Goal: Task Accomplishment & Management: Manage account settings

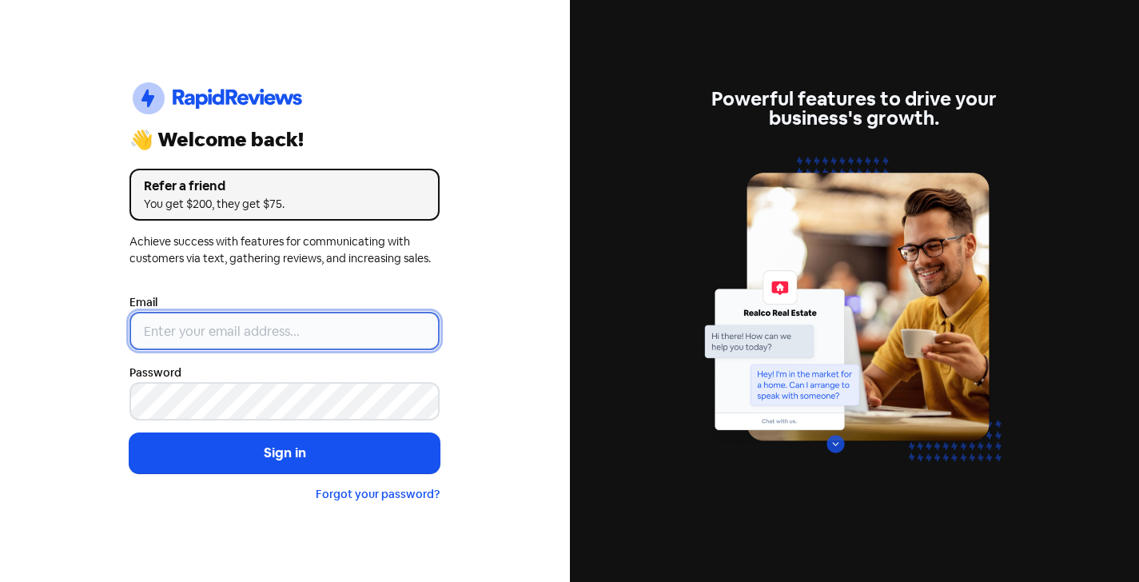
type input "[EMAIL_ADDRESS][DOMAIN_NAME]"
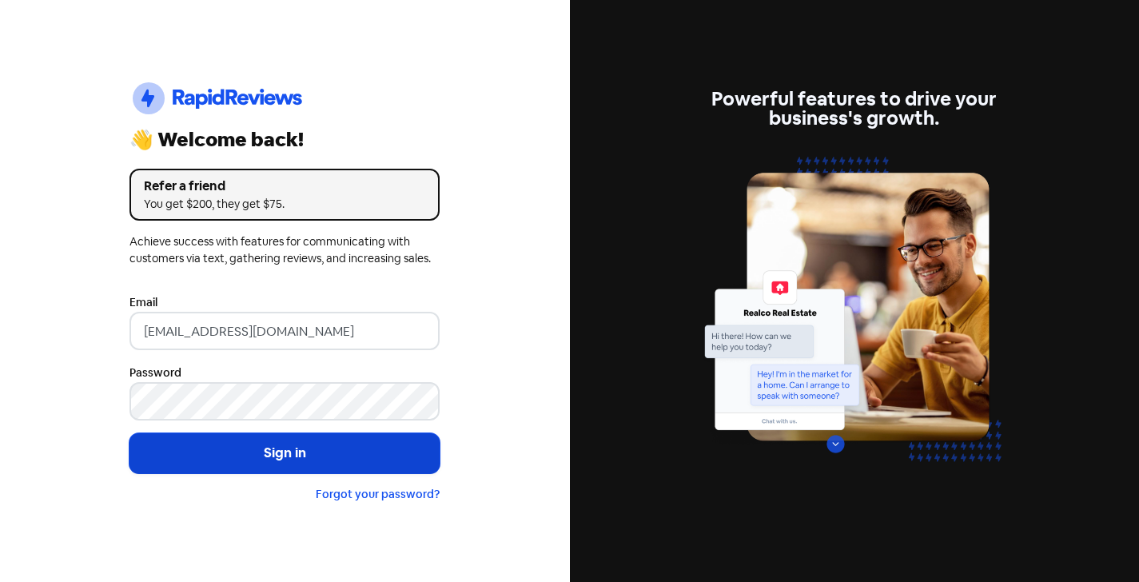
click at [284, 450] on button "Sign in" at bounding box center [284, 453] width 310 height 40
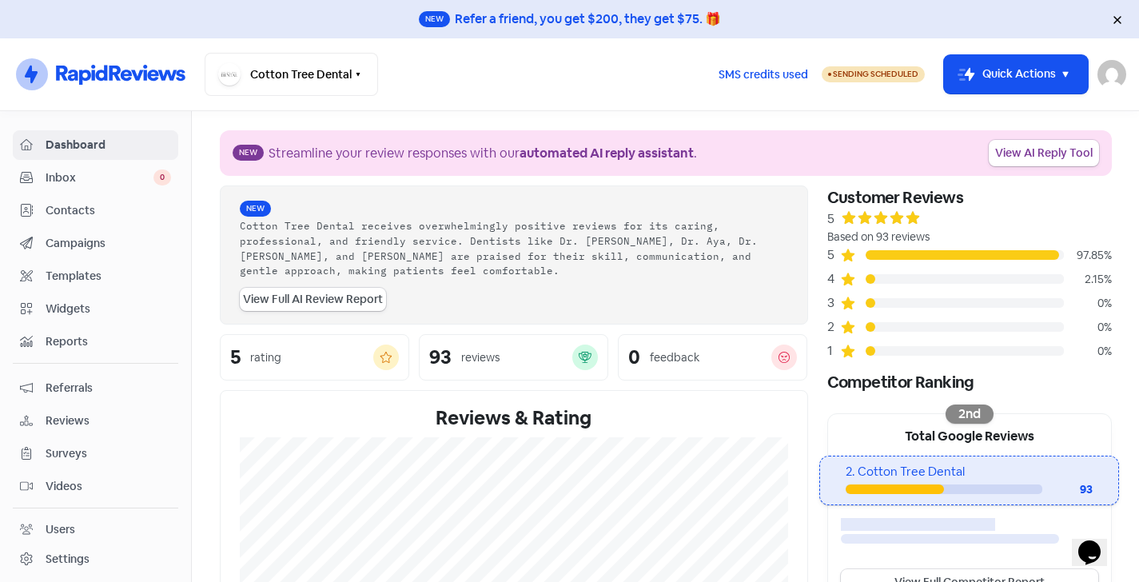
click at [514, 249] on div "Cotton Tree Dental receives overwhelmingly positive reviews for its caring, pro…" at bounding box center [514, 248] width 548 height 60
